Goal: Transaction & Acquisition: Obtain resource

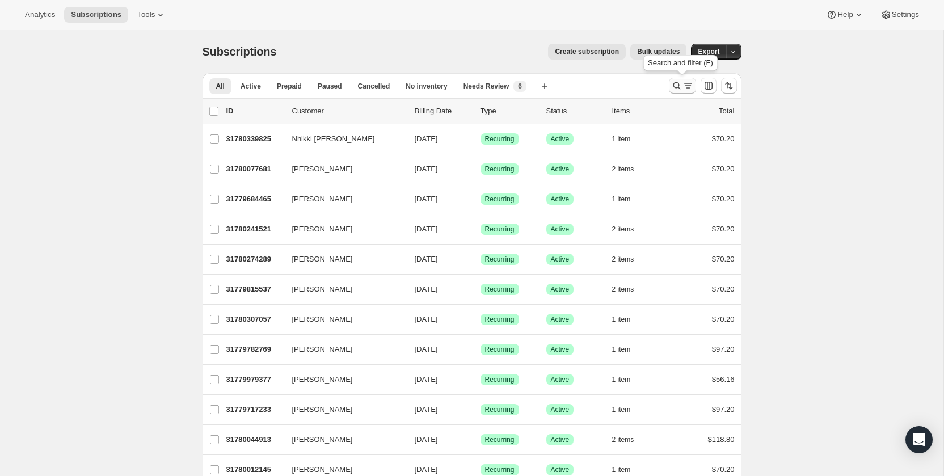
click at [680, 84] on icon "Search and filter results" at bounding box center [676, 85] width 11 height 11
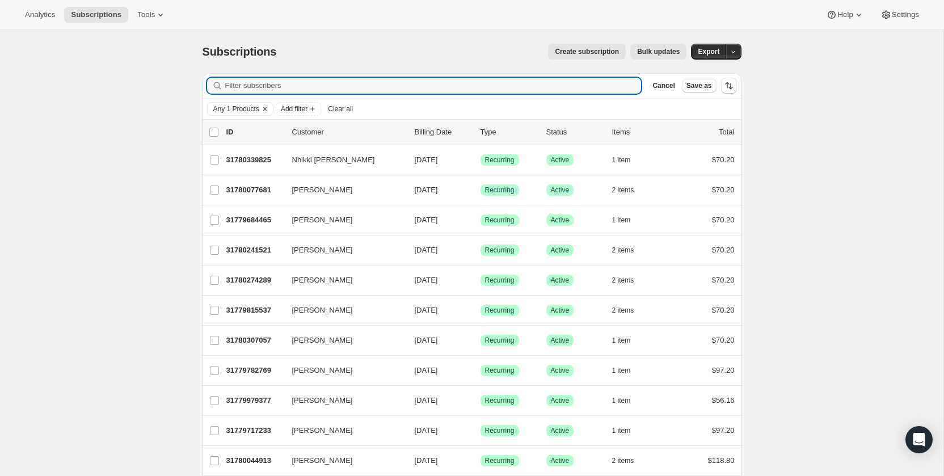
click at [250, 106] on span "Any 1 Products" at bounding box center [236, 108] width 46 height 9
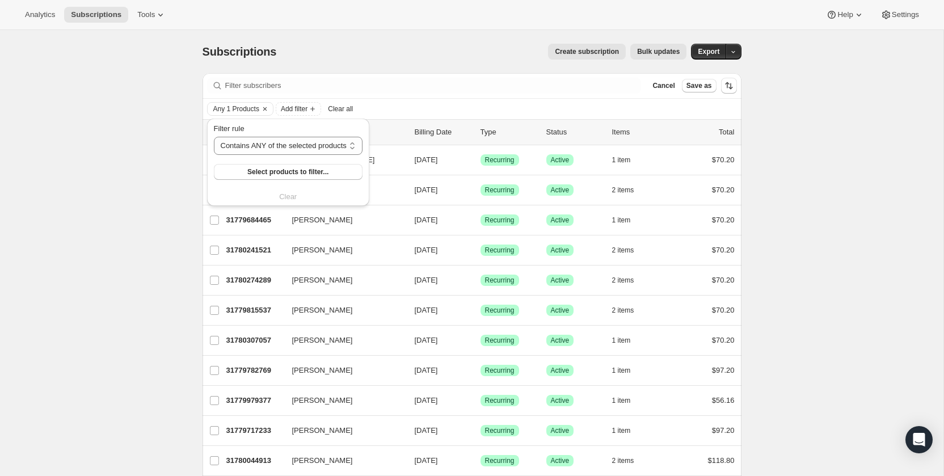
click at [135, 151] on div "Subscriptions. This page is ready Subscriptions Create subscription Bulk update…" at bounding box center [471, 464] width 943 height 869
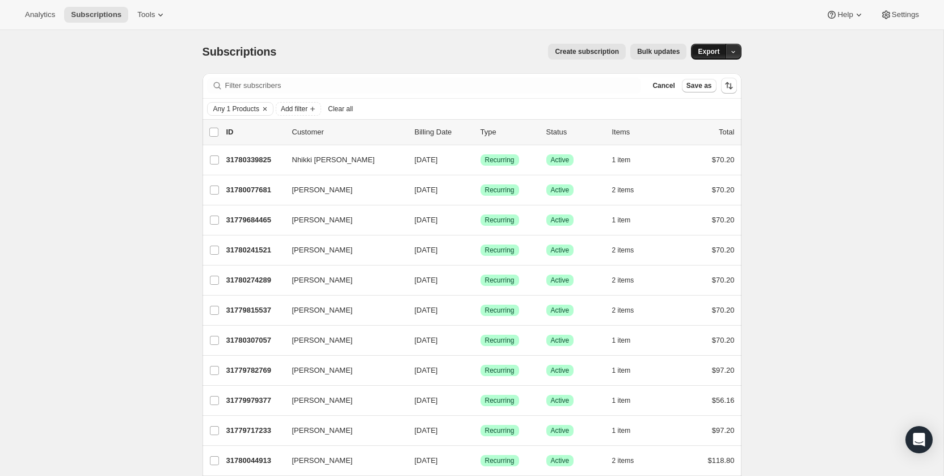
click at [707, 57] on button "Export" at bounding box center [708, 52] width 35 height 16
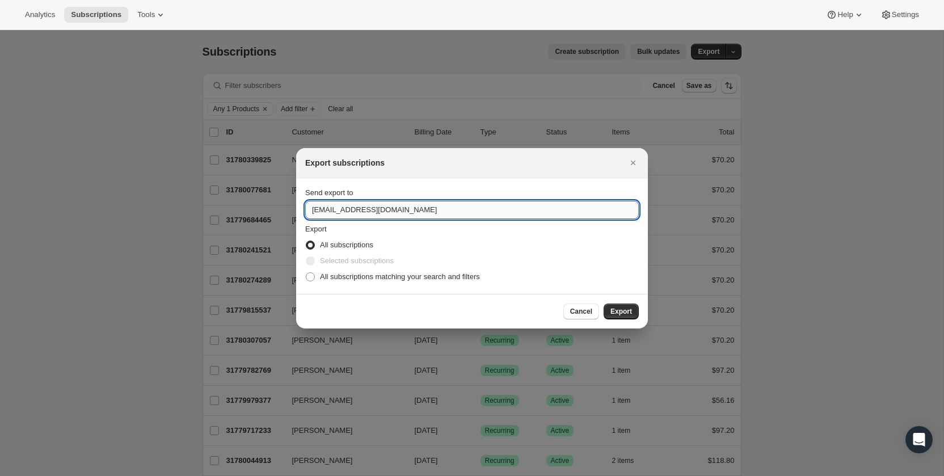
click at [425, 206] on input "[EMAIL_ADDRESS][DOMAIN_NAME]" at bounding box center [472, 210] width 334 height 18
type input "[PERSON_NAME][EMAIL_ADDRESS][DOMAIN_NAME]"
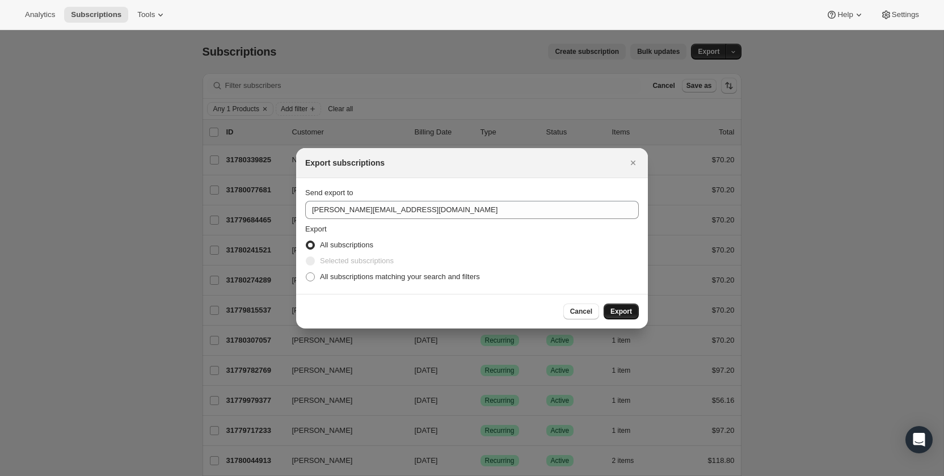
click at [618, 310] on span "Export" at bounding box center [621, 311] width 22 height 9
click at [445, 276] on span "All subscriptions matching your search and filters" at bounding box center [400, 276] width 160 height 9
click at [306, 273] on input "All subscriptions matching your search and filters" at bounding box center [306, 272] width 1 height 1
radio input "true"
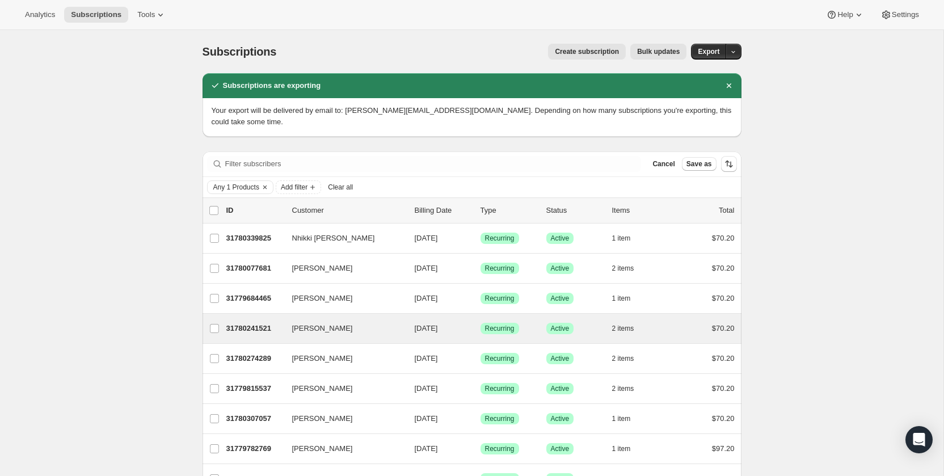
drag, startPoint x: 614, startPoint y: 307, endPoint x: 610, endPoint y: 302, distance: 6.1
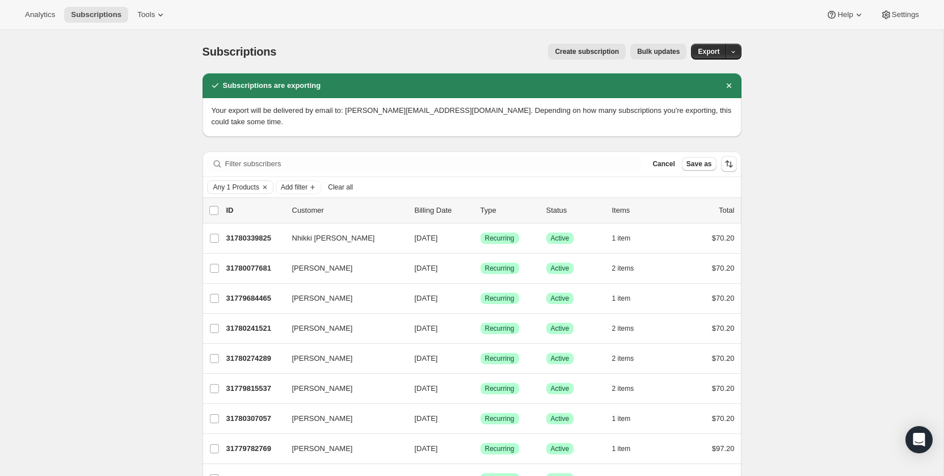
click at [700, 42] on div "Subscriptions. This page is ready Subscriptions Create subscription Bulk update…" at bounding box center [471, 51] width 539 height 43
click at [710, 51] on span "Export" at bounding box center [709, 51] width 22 height 9
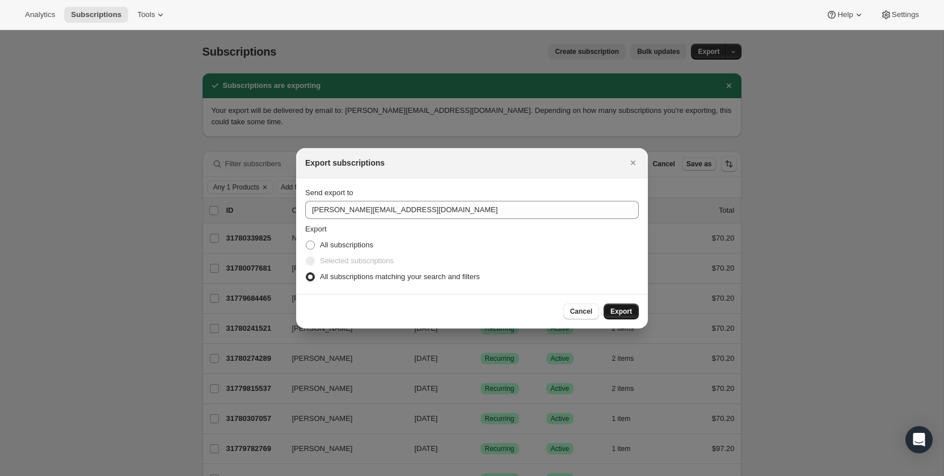
click at [621, 309] on span "Export" at bounding box center [621, 311] width 22 height 9
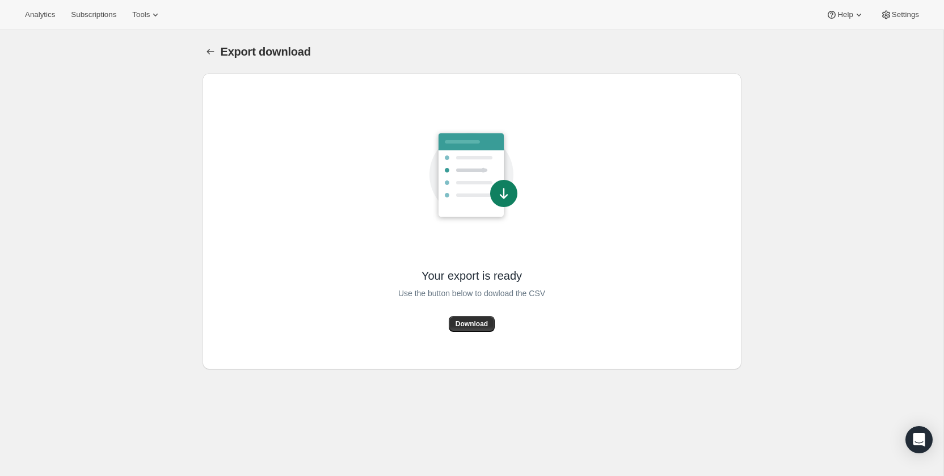
click at [467, 326] on span "Download" at bounding box center [471, 323] width 32 height 9
